Goal: Task Accomplishment & Management: Complete application form

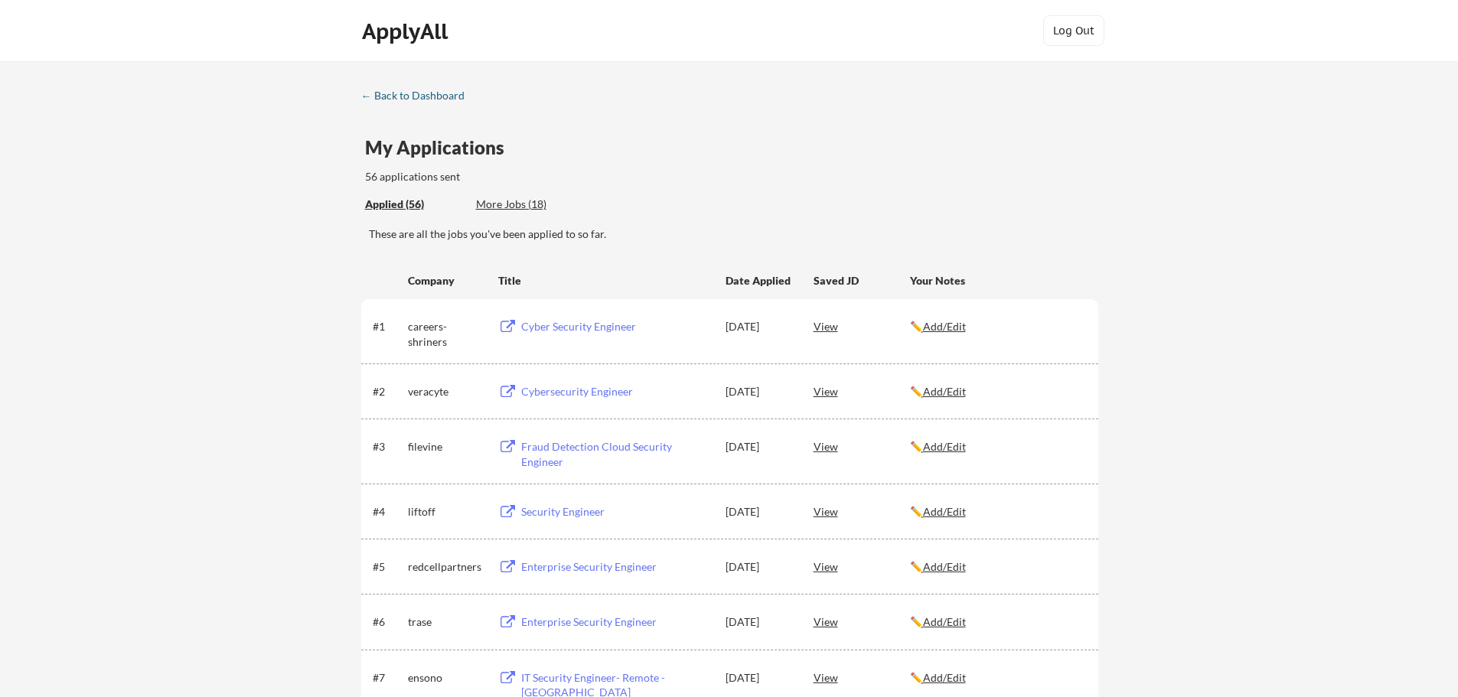
click at [422, 99] on div "← Back to Dashboard" at bounding box center [418, 95] width 115 height 11
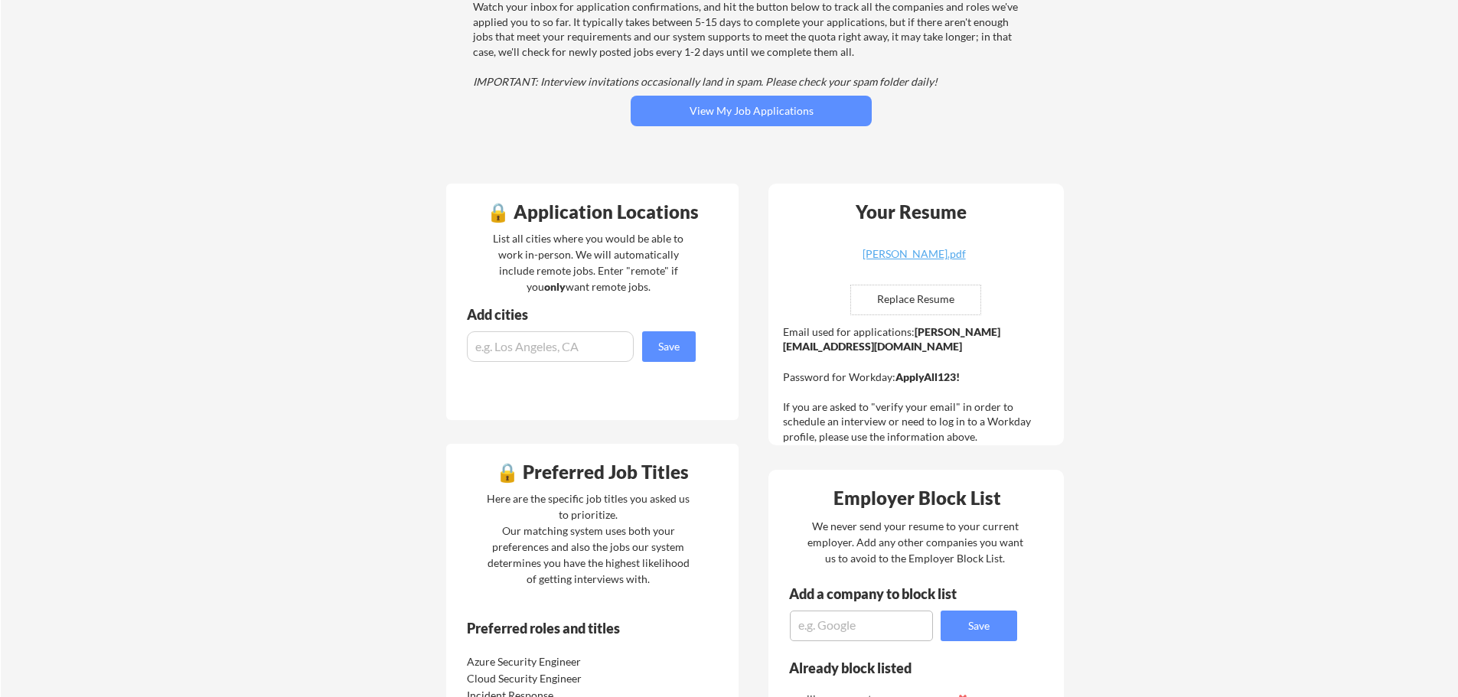
scroll to position [230, 0]
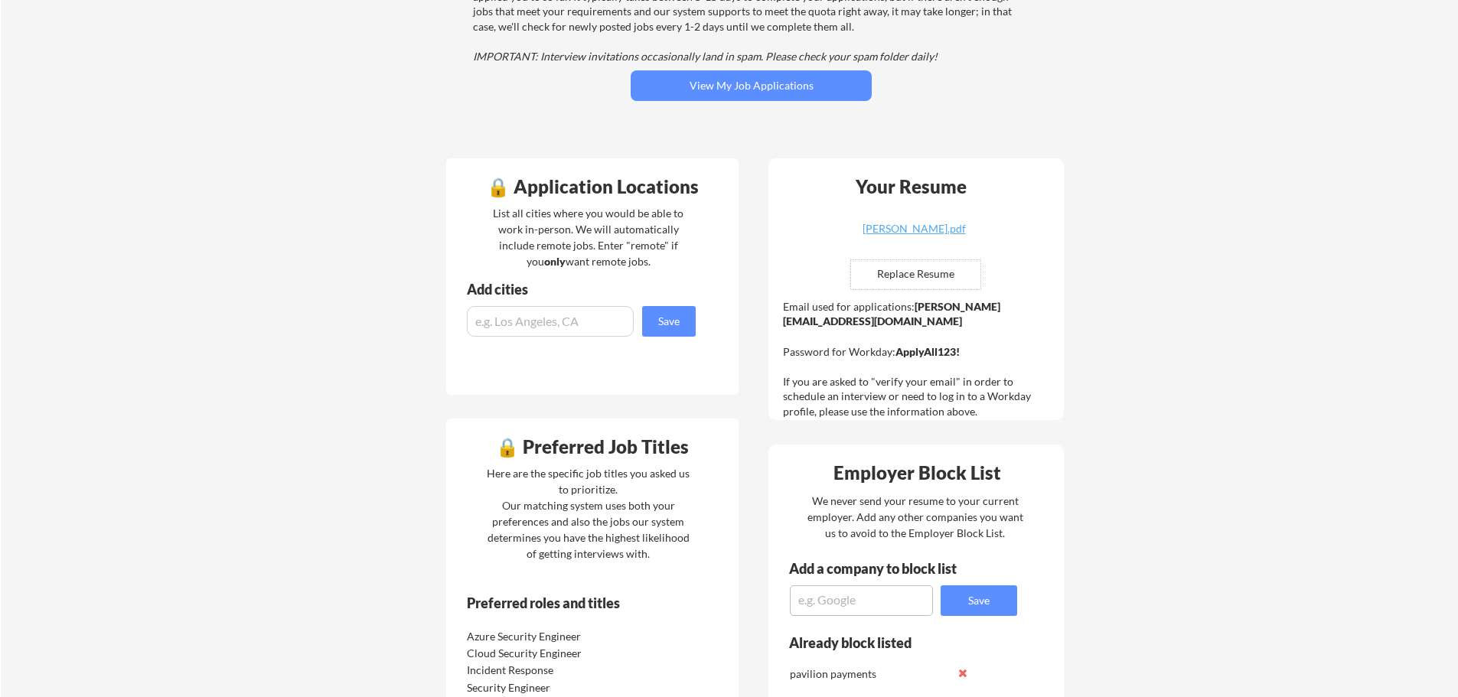
click at [962, 277] on input "file" at bounding box center [915, 274] width 129 height 29
type input "C:\fakepath\[PERSON_NAME].pdf"
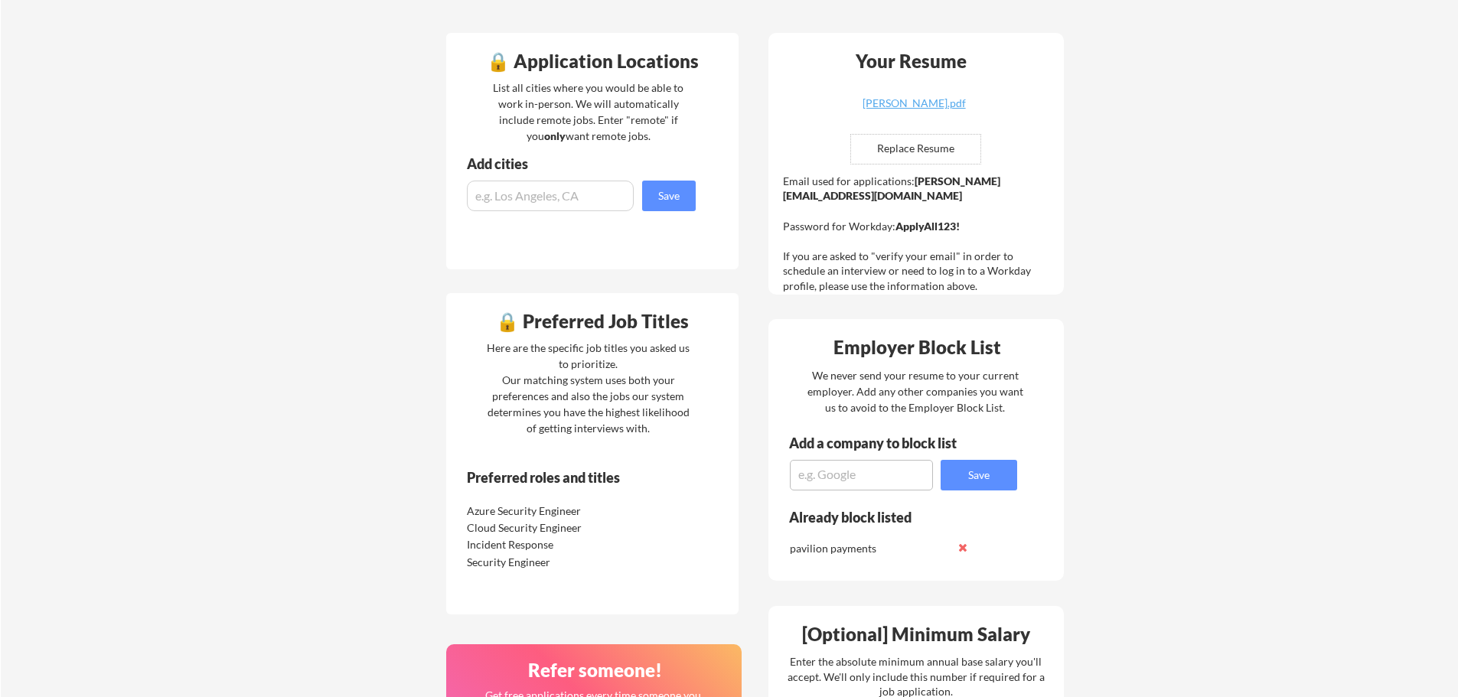
scroll to position [383, 0]
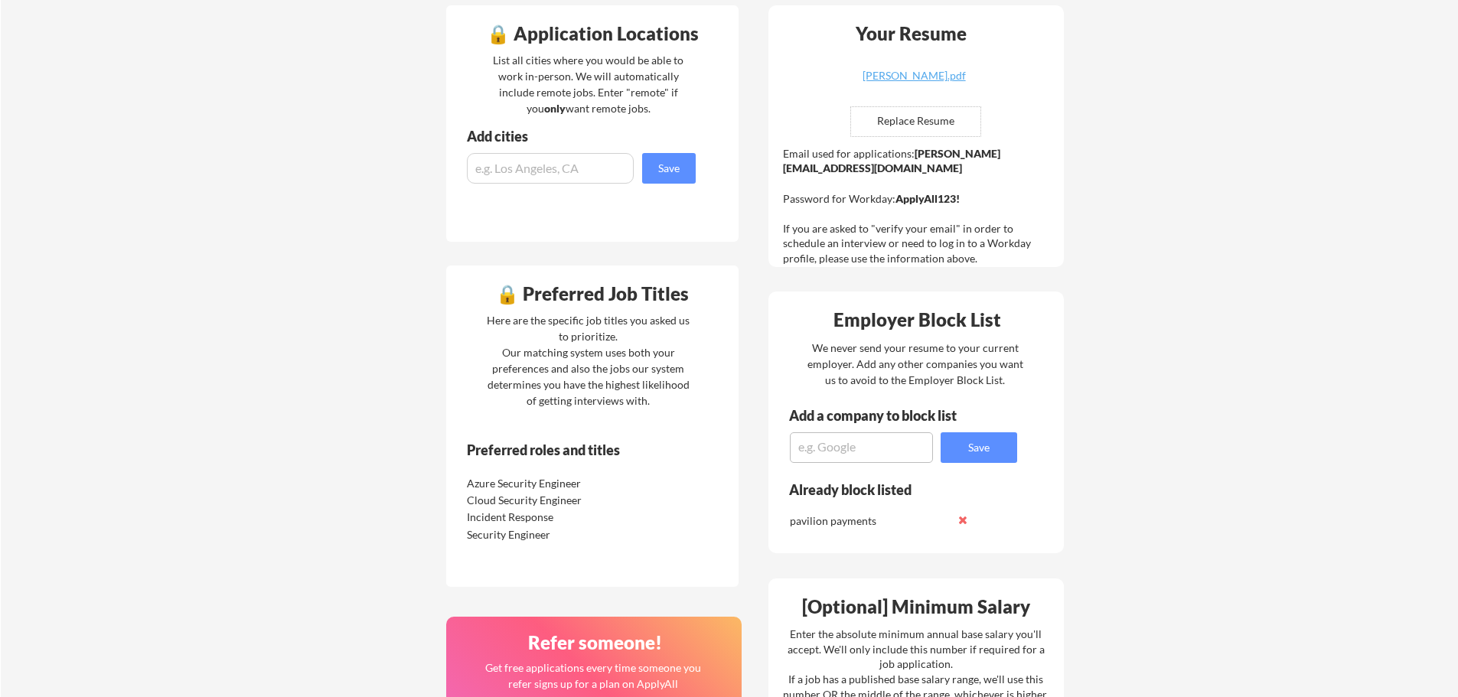
click at [890, 451] on textarea at bounding box center [861, 448] width 143 height 31
type textarea "microsoft"
click at [984, 455] on button "Save" at bounding box center [979, 448] width 77 height 31
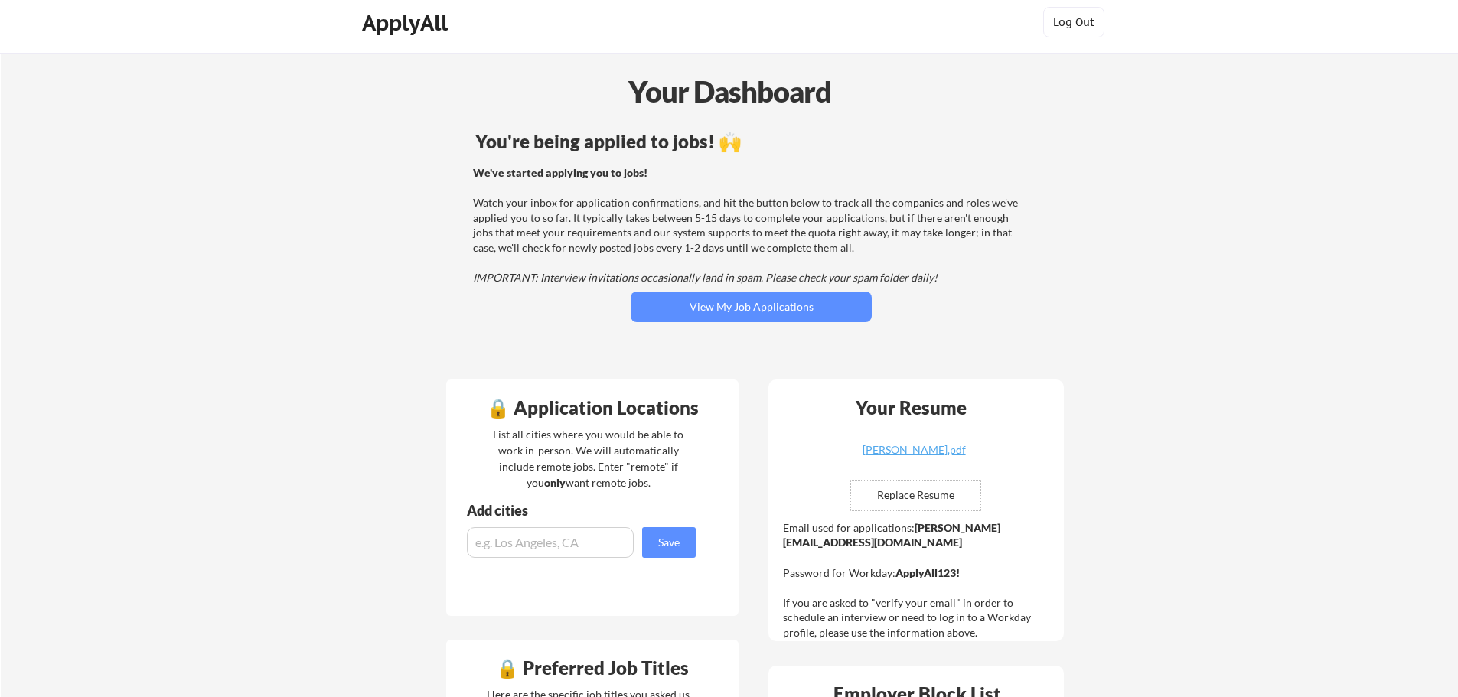
scroll to position [0, 0]
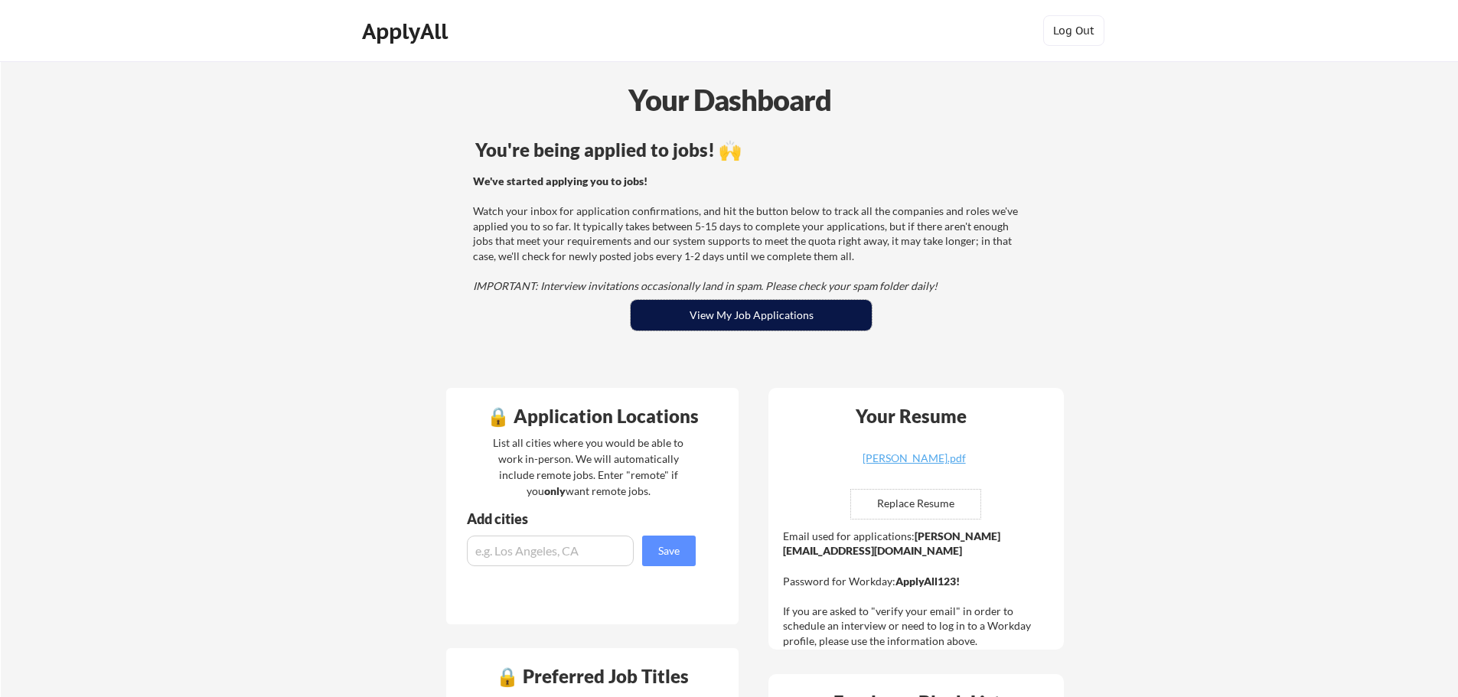
click at [756, 309] on button "View My Job Applications" at bounding box center [751, 315] width 241 height 31
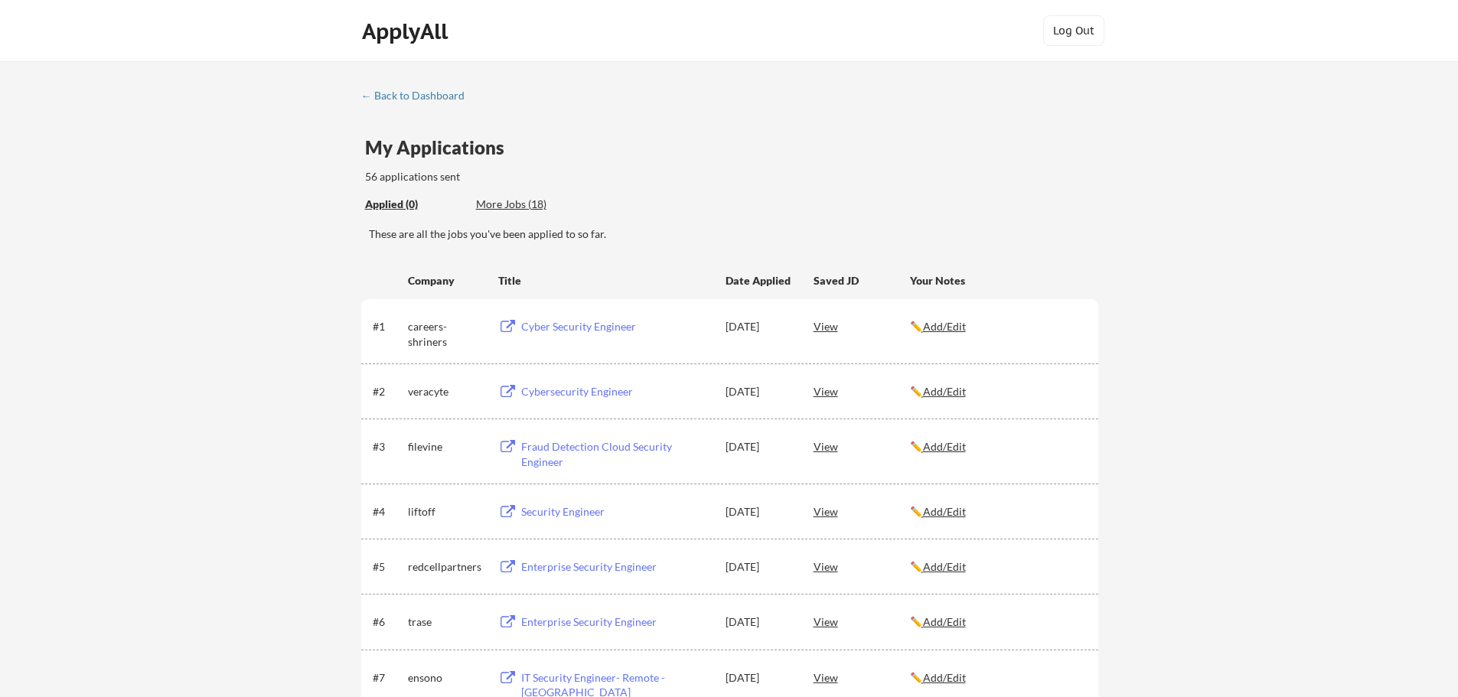
click at [507, 203] on div "More Jobs (18)" at bounding box center [532, 204] width 113 height 15
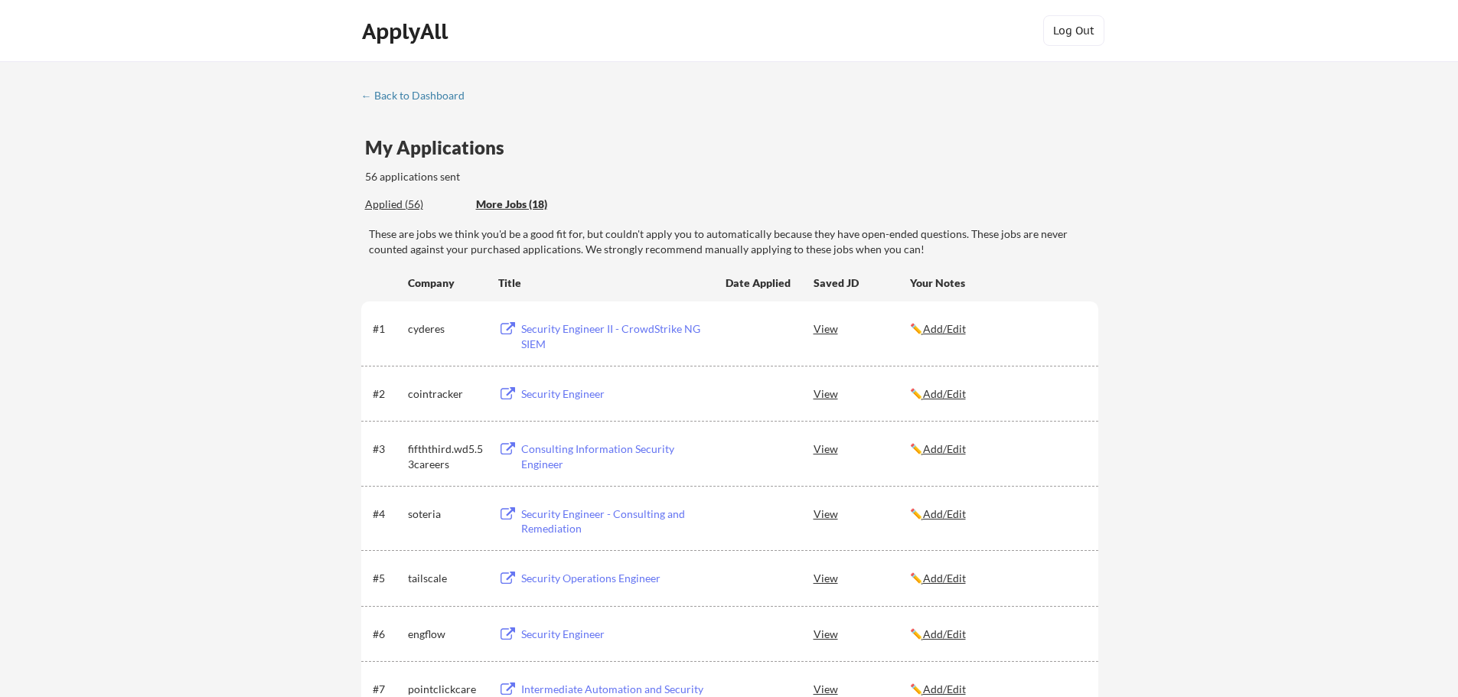
click at [396, 198] on div "Applied (56)" at bounding box center [415, 204] width 100 height 15
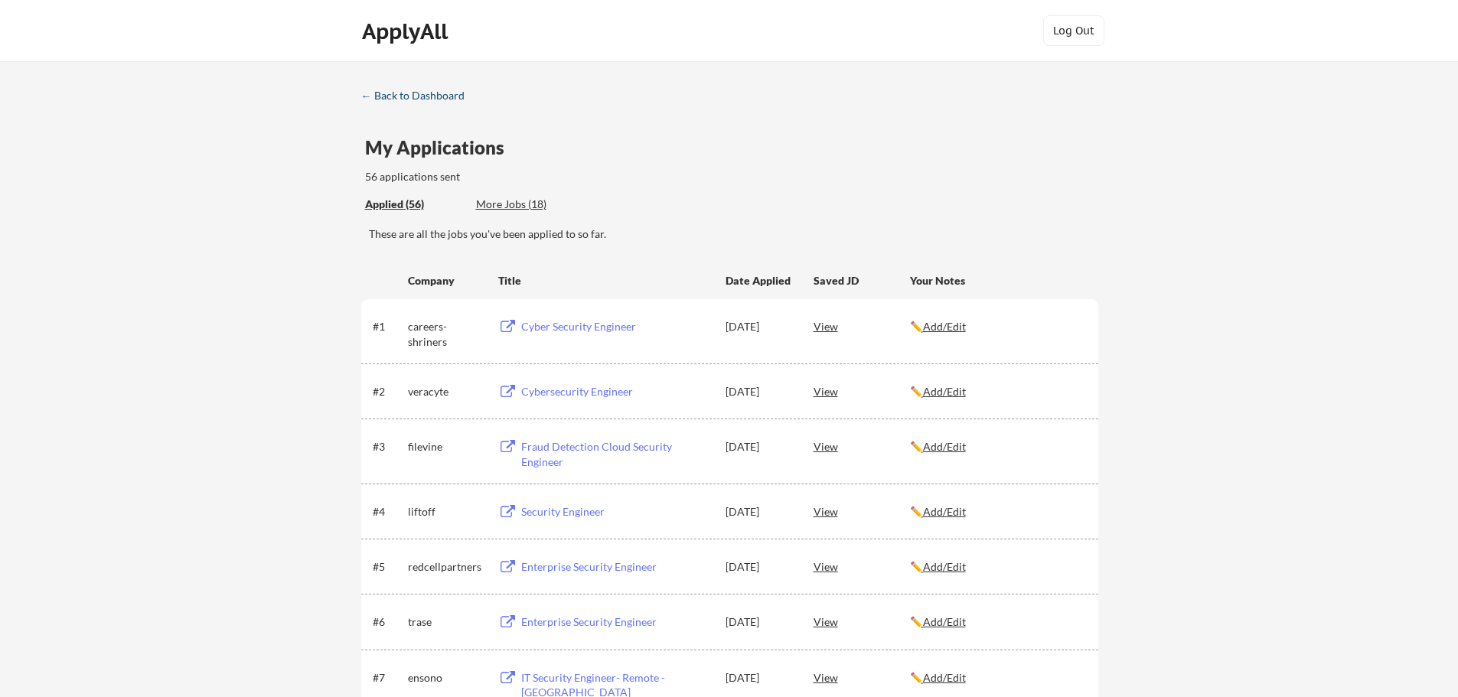
click at [408, 96] on div "← Back to Dashboard" at bounding box center [418, 95] width 115 height 11
